Goal: Information Seeking & Learning: Learn about a topic

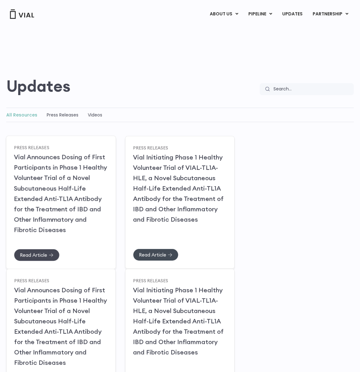
click at [41, 254] on span "Read Article" at bounding box center [33, 254] width 27 height 5
click at [163, 246] on div "Read Article" at bounding box center [180, 249] width 94 height 24
click at [152, 257] on span "Read Article" at bounding box center [152, 254] width 27 height 5
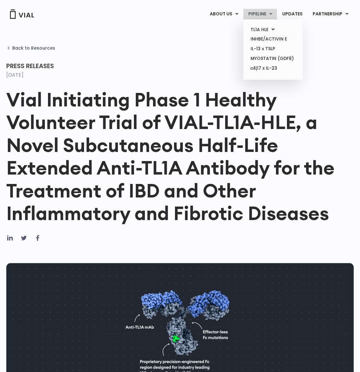
click at [259, 12] on link "PIPELINE" at bounding box center [261, 14] width 34 height 11
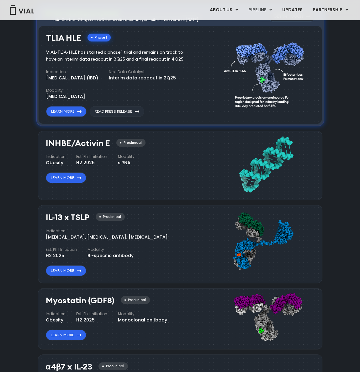
scroll to position [388, 0]
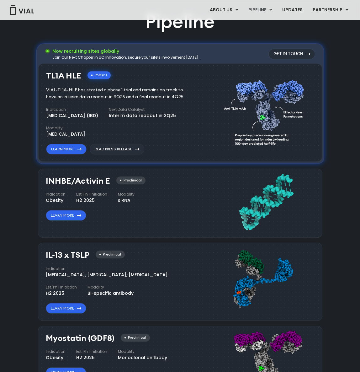
drag, startPoint x: 199, startPoint y: 116, endPoint x: 61, endPoint y: 91, distance: 140.0
click at [61, 91] on div "TL1A HLE Phase I VIAL-TL1A-HLE has started a phase 1 trial and remains on track…" at bounding box center [130, 111] width 168 height 86
click at [61, 91] on div "VIAL-TL1A-HLE has started a phase 1 trial and remains on track to have an inter…" at bounding box center [119, 94] width 147 height 14
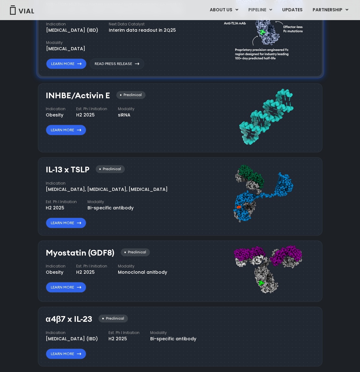
scroll to position [474, 0]
drag, startPoint x: 51, startPoint y: 169, endPoint x: 138, endPoint y: 219, distance: 100.1
click at [138, 219] on div "IL-13 x TSLP Preclinical Indication Atopic Dermatitis, Asthma, Chronic Sinusiti…" at bounding box center [122, 196] width 152 height 63
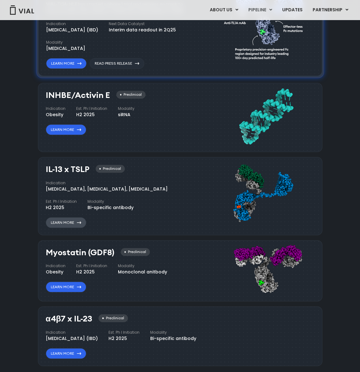
click at [77, 219] on link "Learn More" at bounding box center [66, 222] width 40 height 11
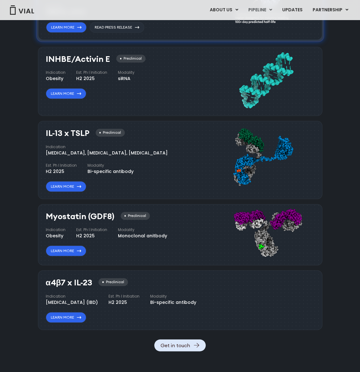
scroll to position [616, 0]
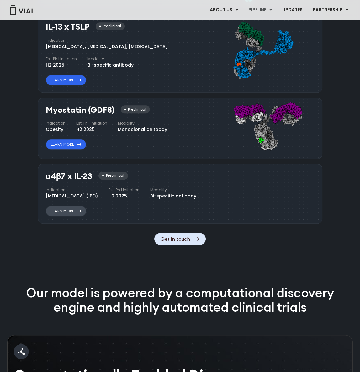
click at [75, 216] on link "Learn More" at bounding box center [66, 211] width 40 height 11
